Goal: Task Accomplishment & Management: Manage account settings

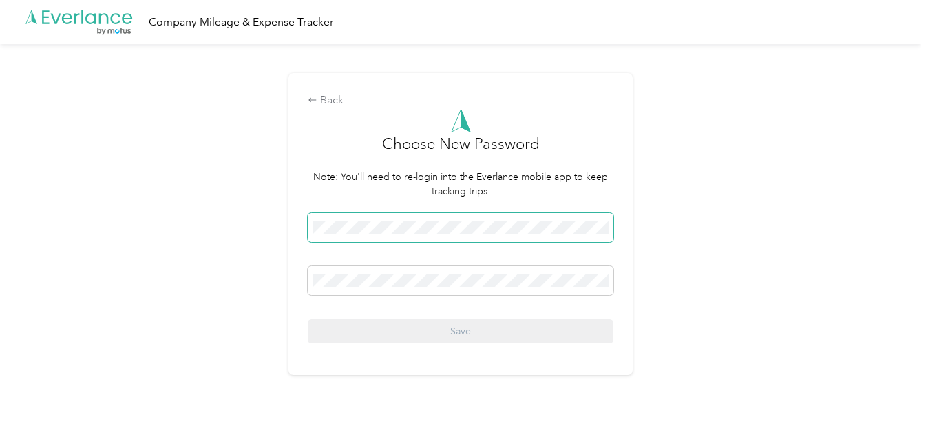
click at [349, 167] on span at bounding box center [461, 227] width 306 height 29
click at [456, 167] on span at bounding box center [461, 227] width 306 height 29
click at [326, 167] on span at bounding box center [461, 280] width 306 height 29
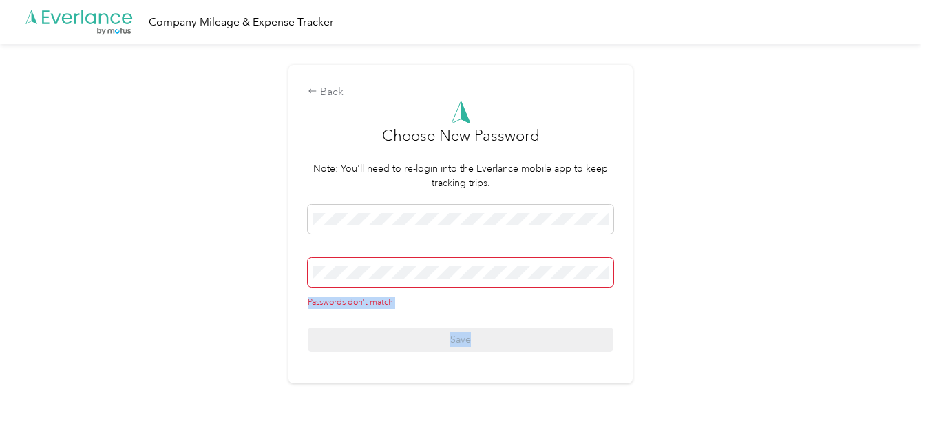
drag, startPoint x: 538, startPoint y: 202, endPoint x: 572, endPoint y: 335, distance: 138.0
click at [456, 167] on form "Choose New Password Note: You'll need to re-login into the Everlance mobile app…" at bounding box center [461, 226] width 306 height 251
click at [273, 167] on div "Back Choose New Password Note: You'll need to re-login into the Everlance mobil…" at bounding box center [461, 229] width 922 height 371
click at [340, 91] on div "Back" at bounding box center [461, 92] width 306 height 17
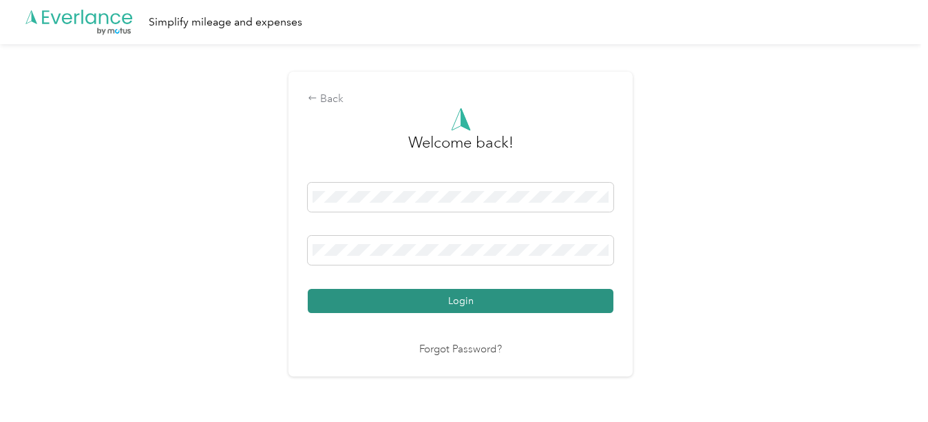
click at [456, 167] on button "Login" at bounding box center [461, 301] width 306 height 24
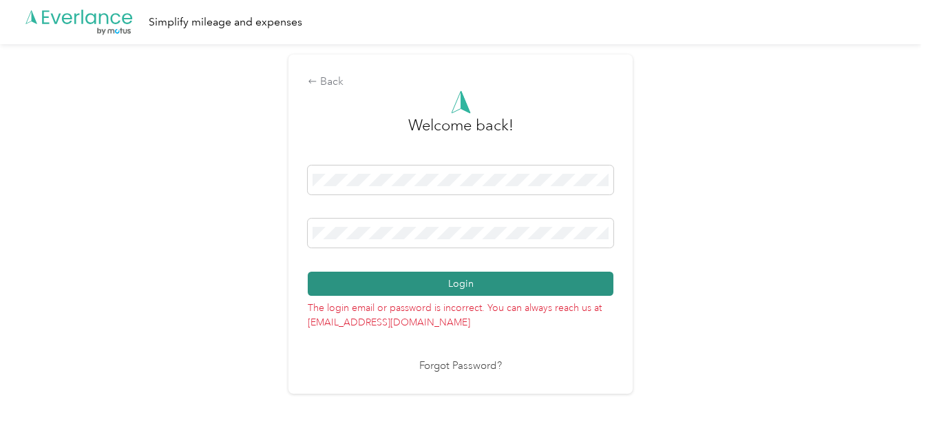
click at [456, 167] on form "Welcome back! Login The login email or password is incorrect. You can always re…" at bounding box center [461, 209] width 306 height 239
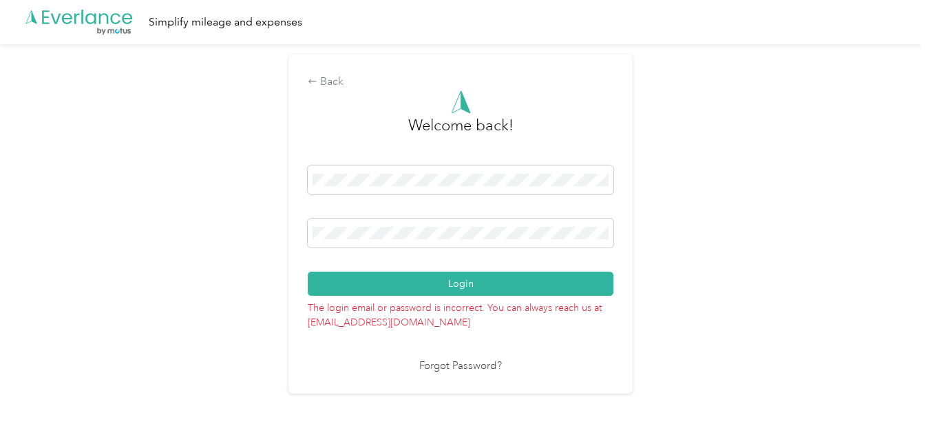
click at [456, 167] on div "Back Welcome back! Login The login email or password is incorrect. You can alwa…" at bounding box center [461, 223] width 344 height 338
click at [456, 167] on link "Forgot Password?" at bounding box center [460, 366] width 83 height 16
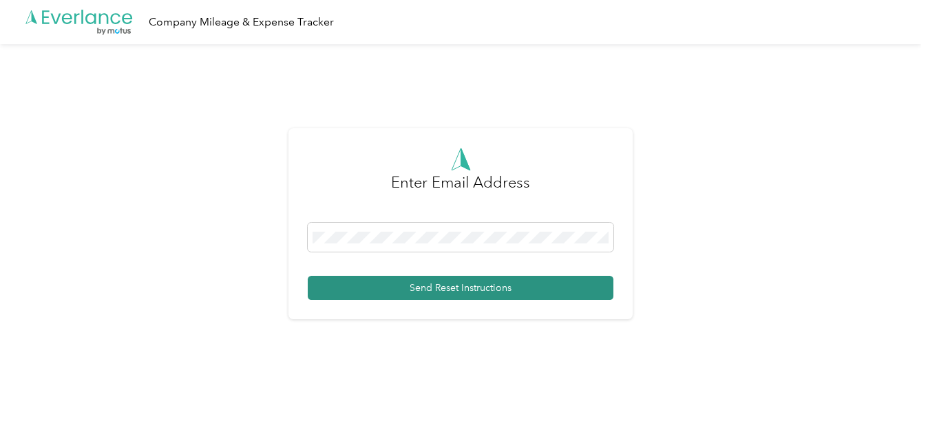
click at [448, 167] on button "Send Reset Instructions" at bounding box center [461, 288] width 306 height 24
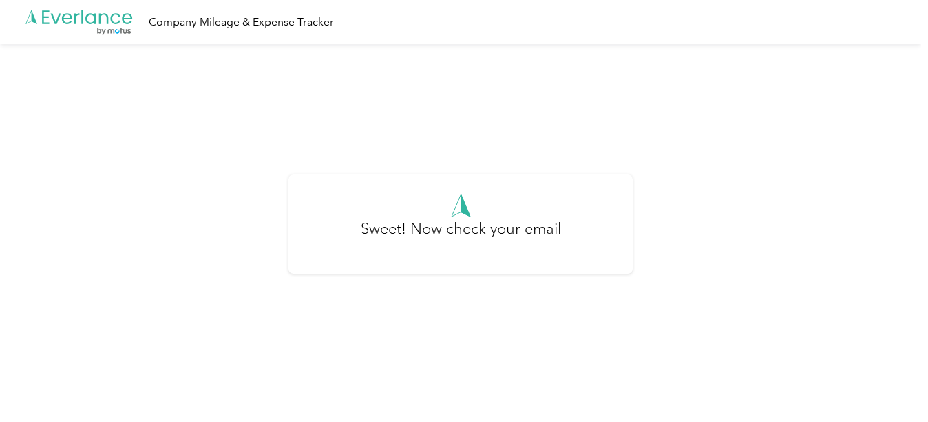
click at [456, 167] on h3 "Sweet! Now check your email" at bounding box center [461, 235] width 200 height 37
